Goal: Task Accomplishment & Management: Complete application form

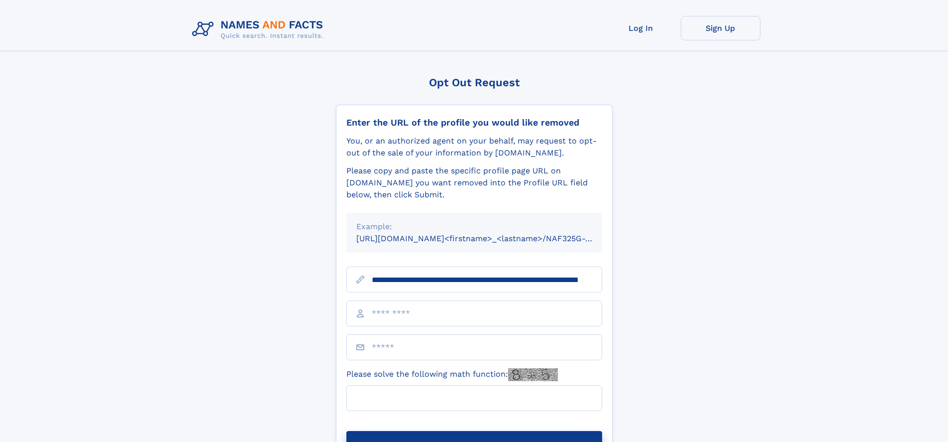
scroll to position [0, 79]
type input "**********"
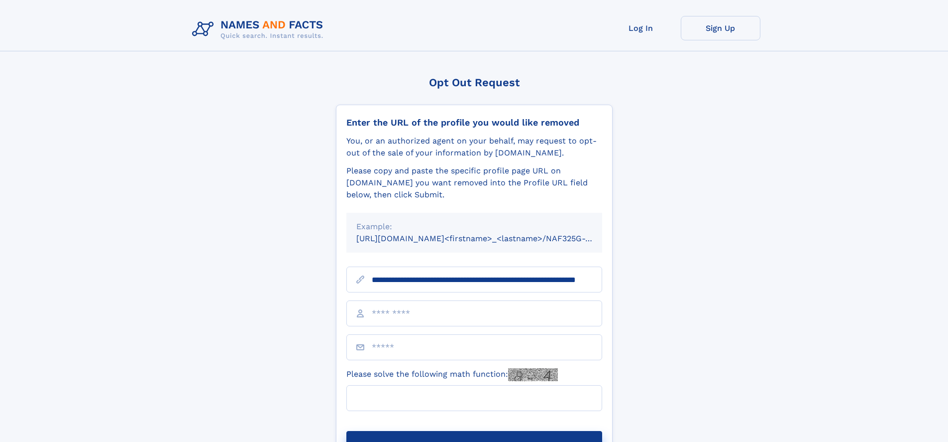
scroll to position [0, 79]
type input "**********"
